Goal: Information Seeking & Learning: Learn about a topic

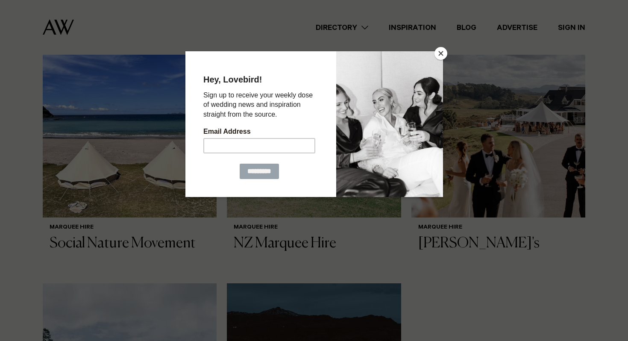
scroll to position [361, 0]
click at [443, 57] on button "Close" at bounding box center [440, 53] width 13 height 13
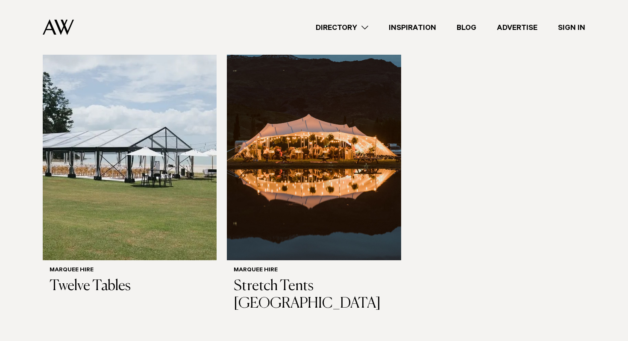
scroll to position [622, 0]
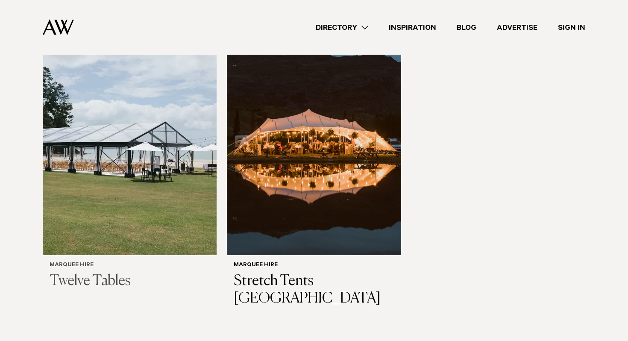
click at [114, 273] on h3 "Twelve Tables" at bounding box center [130, 282] width 160 height 18
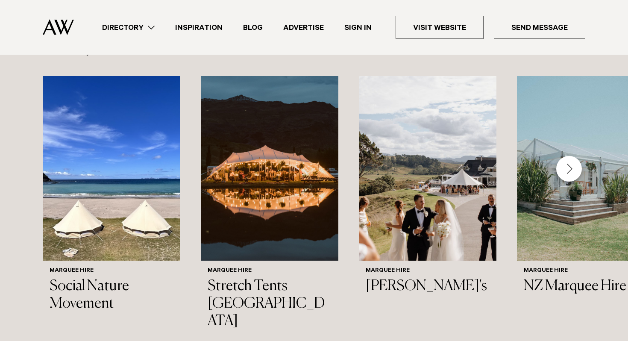
scroll to position [1166, 0]
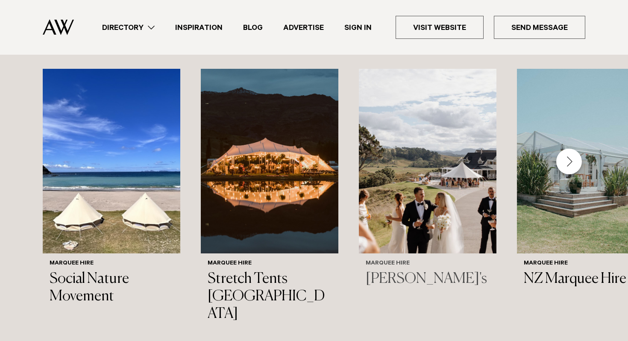
click at [389, 270] on h3 "[PERSON_NAME]'s" at bounding box center [428, 279] width 124 height 18
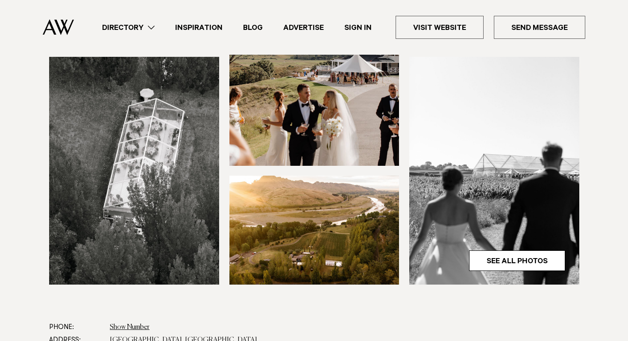
scroll to position [112, 0]
